Goal: Task Accomplishment & Management: Complete application form

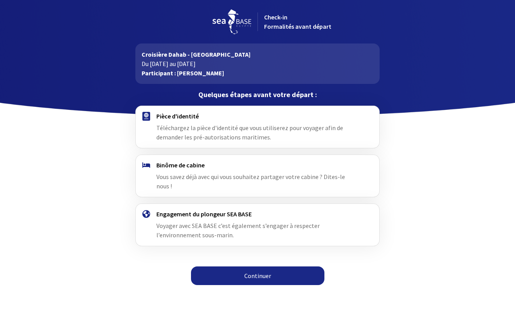
click at [236, 267] on link "Continuer" at bounding box center [257, 276] width 133 height 19
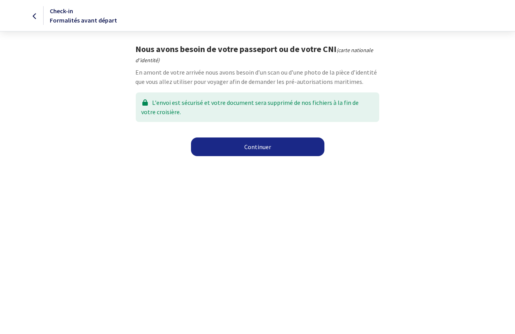
click at [237, 146] on link "Continuer" at bounding box center [257, 147] width 133 height 19
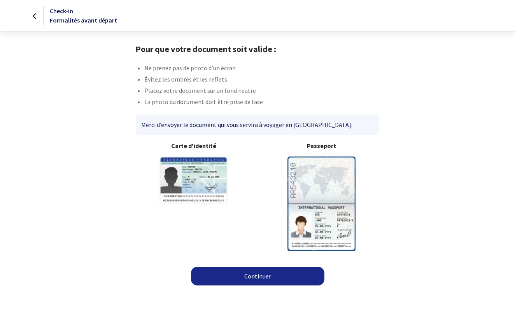
click at [224, 275] on link "Continuer" at bounding box center [257, 276] width 133 height 19
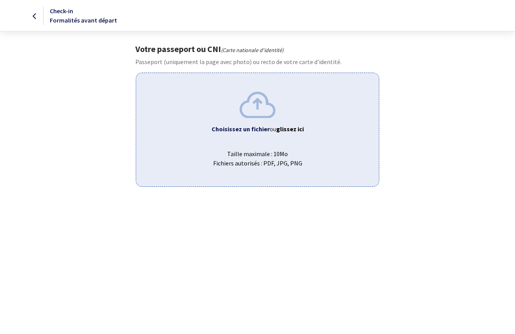
click at [236, 130] on b "Choisissez un fichier" at bounding box center [241, 129] width 58 height 8
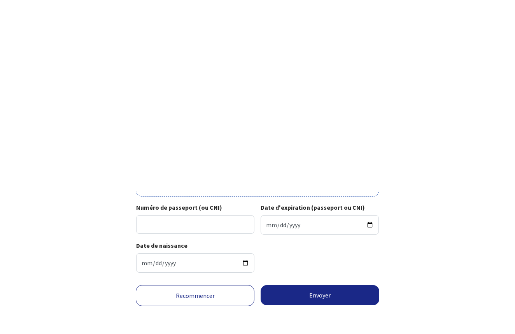
scroll to position [196, 0]
click at [163, 215] on input "Numéro de passeport (ou CNI)" at bounding box center [195, 224] width 118 height 19
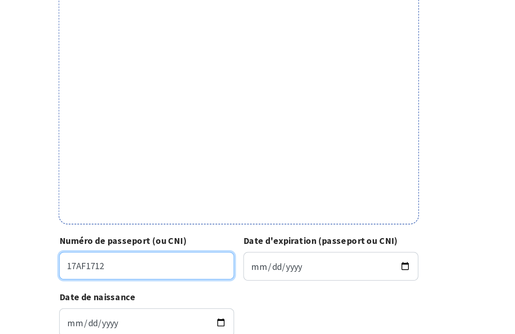
scroll to position [129, 0]
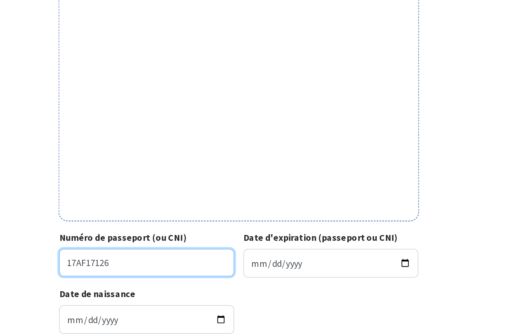
type input "17AF17126"
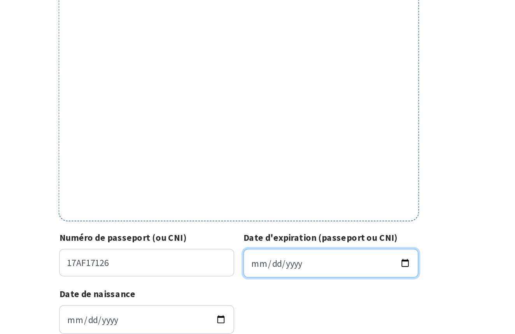
click at [261, 277] on input "Date d'expiration (passeport ou CNI)" at bounding box center [320, 286] width 118 height 19
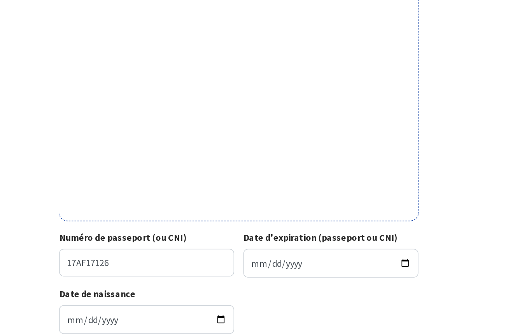
type input "2027-01-31"
click at [214, 303] on div "Date de naissance 1972-05-03" at bounding box center [257, 322] width 242 height 38
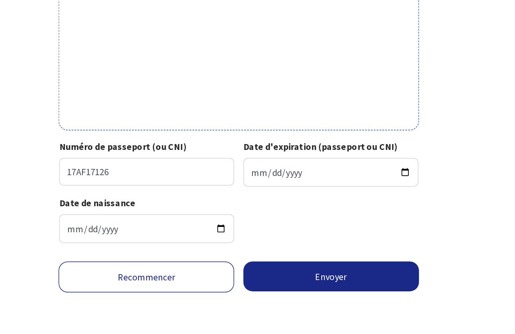
scroll to position [196, 0]
click at [261, 285] on button "Envoyer" at bounding box center [320, 295] width 119 height 20
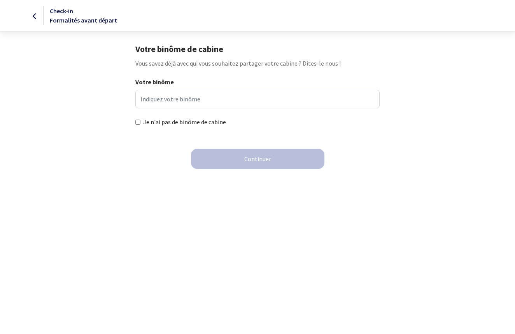
click at [142, 122] on div "Je n'ai pas de binôme de cabine" at bounding box center [257, 122] width 244 height 9
click at [138, 121] on input "Je n'ai pas de binôme de cabine" at bounding box center [137, 122] width 5 height 5
checkbox input "true"
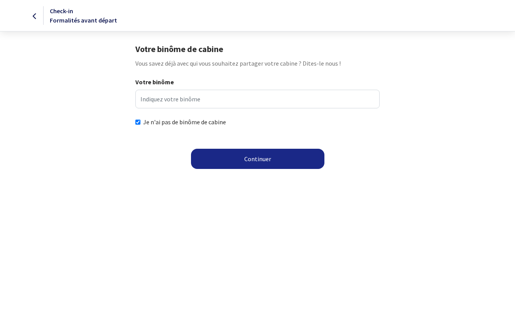
click at [222, 156] on button "Continuer" at bounding box center [257, 159] width 133 height 20
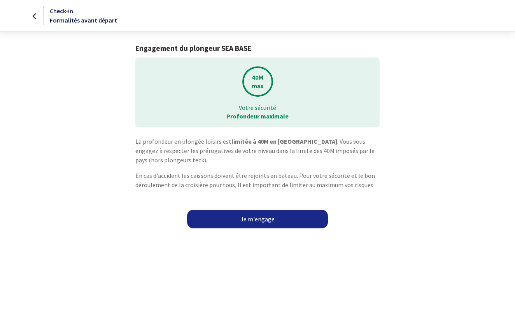
click at [247, 218] on link "Je m'engage" at bounding box center [257, 219] width 141 height 19
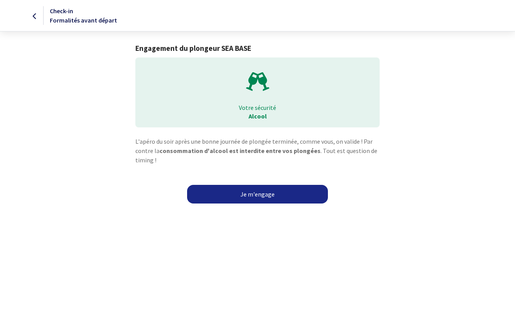
click at [245, 193] on link "Je m'engage" at bounding box center [257, 194] width 141 height 19
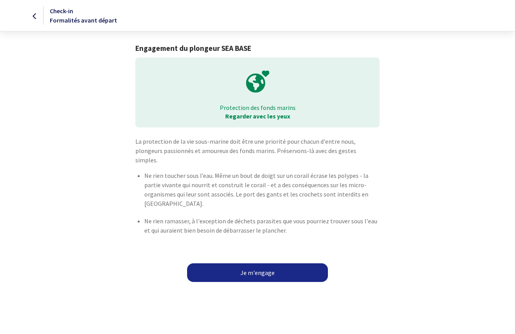
click at [225, 264] on link "Je m'engage" at bounding box center [257, 273] width 141 height 19
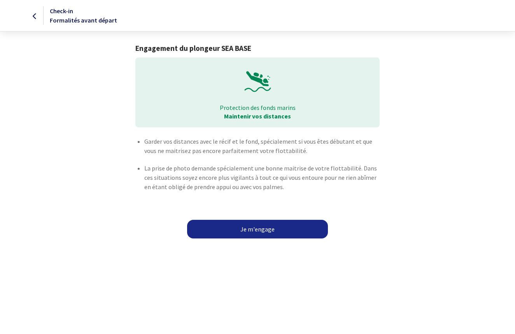
click at [225, 234] on link "Je m'engage" at bounding box center [257, 229] width 141 height 19
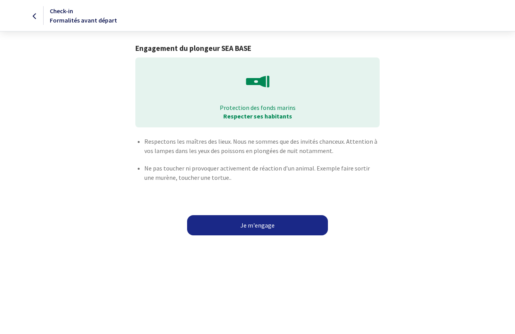
click at [229, 224] on button "Je m'engage" at bounding box center [257, 225] width 141 height 20
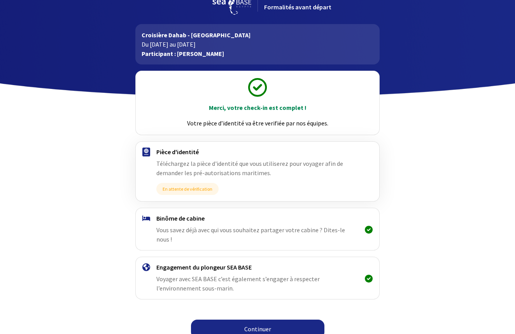
scroll to position [19, 0]
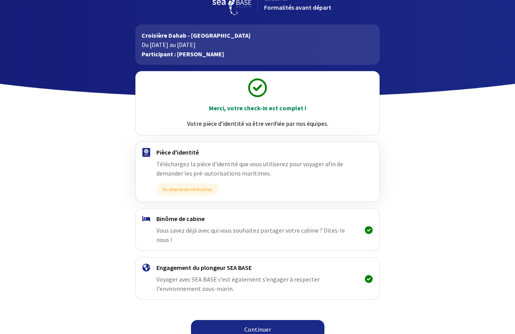
click at [222, 321] on link "Continuer" at bounding box center [257, 329] width 133 height 19
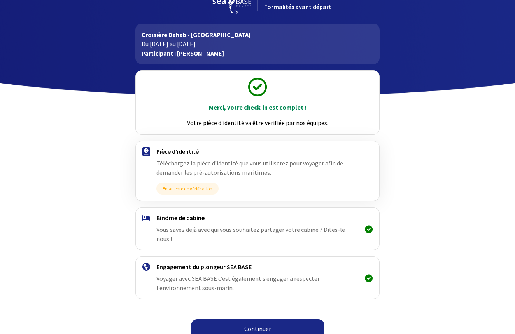
scroll to position [19, 0]
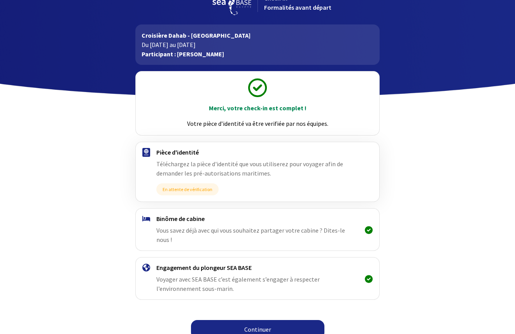
click at [226, 322] on link "Continuer" at bounding box center [257, 329] width 133 height 19
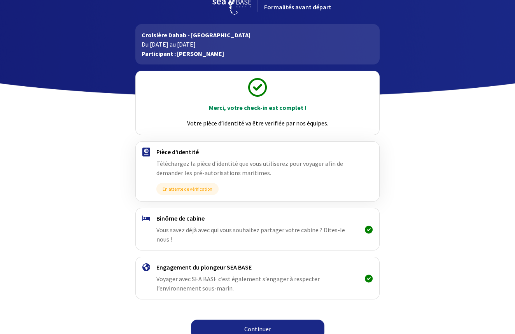
scroll to position [19, 0]
